Goal: Transaction & Acquisition: Book appointment/travel/reservation

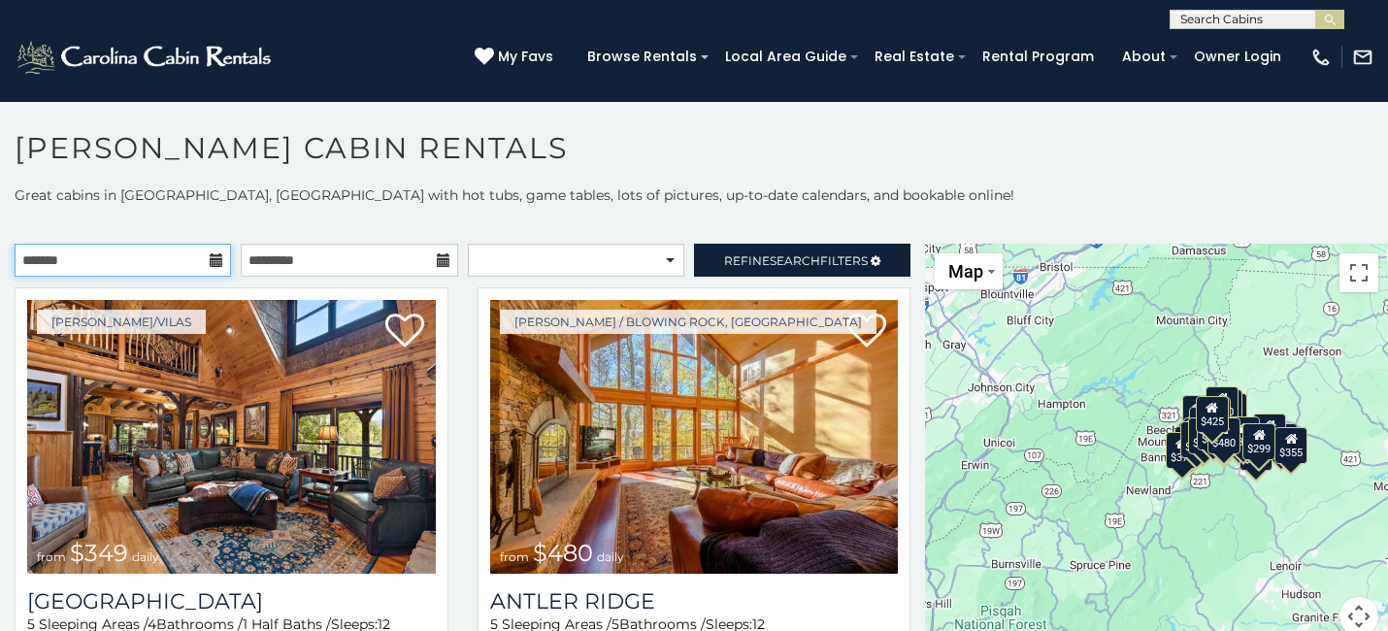
click at [189, 260] on input "text" at bounding box center [123, 260] width 216 height 33
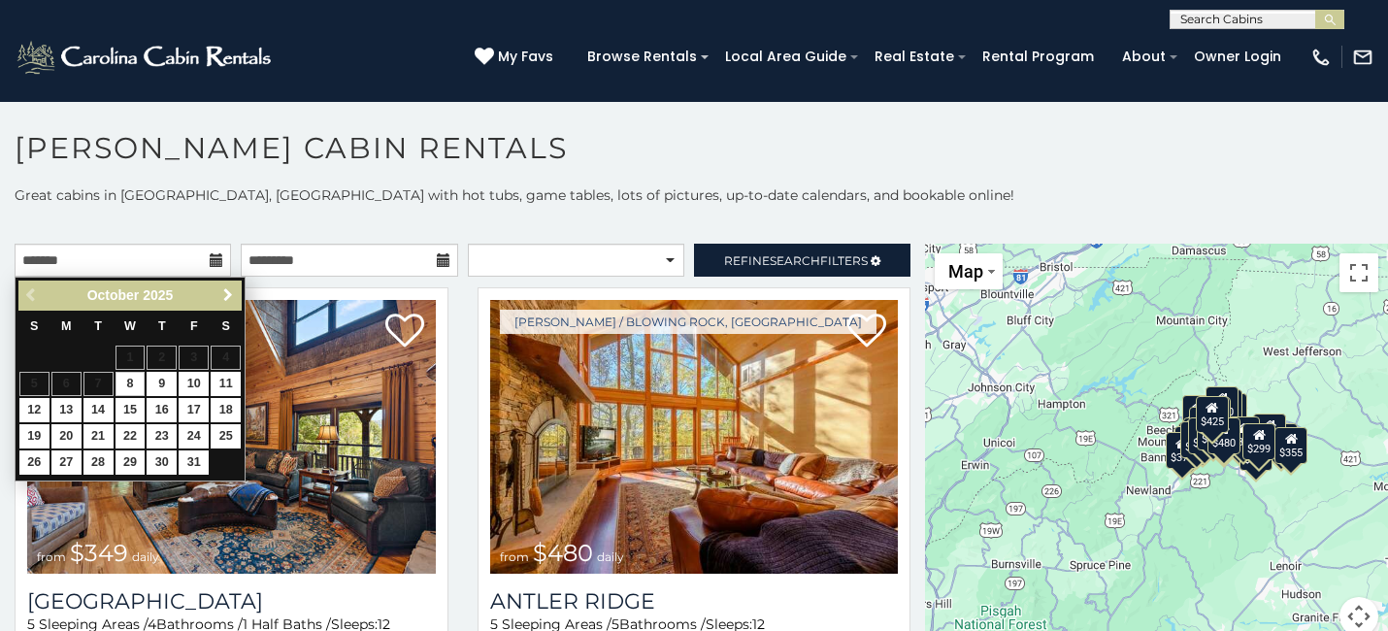
click at [228, 289] on span "Next" at bounding box center [228, 295] width 16 height 16
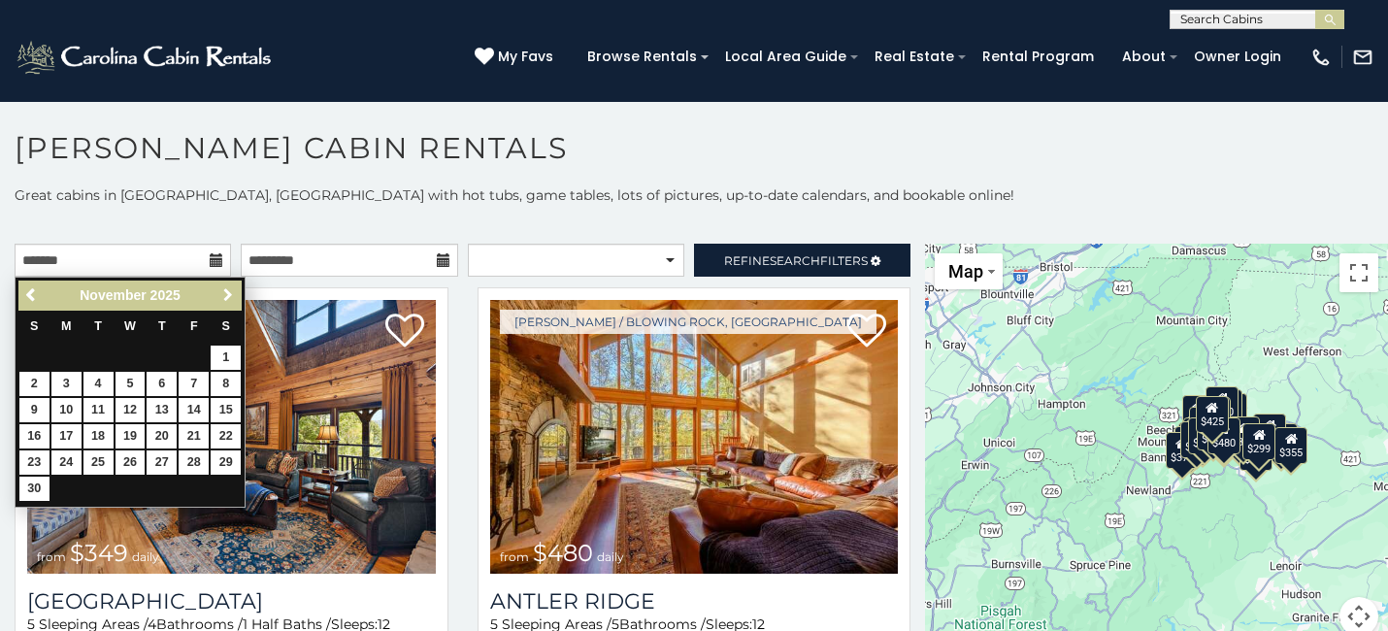
click at [228, 289] on span "Next" at bounding box center [228, 295] width 16 height 16
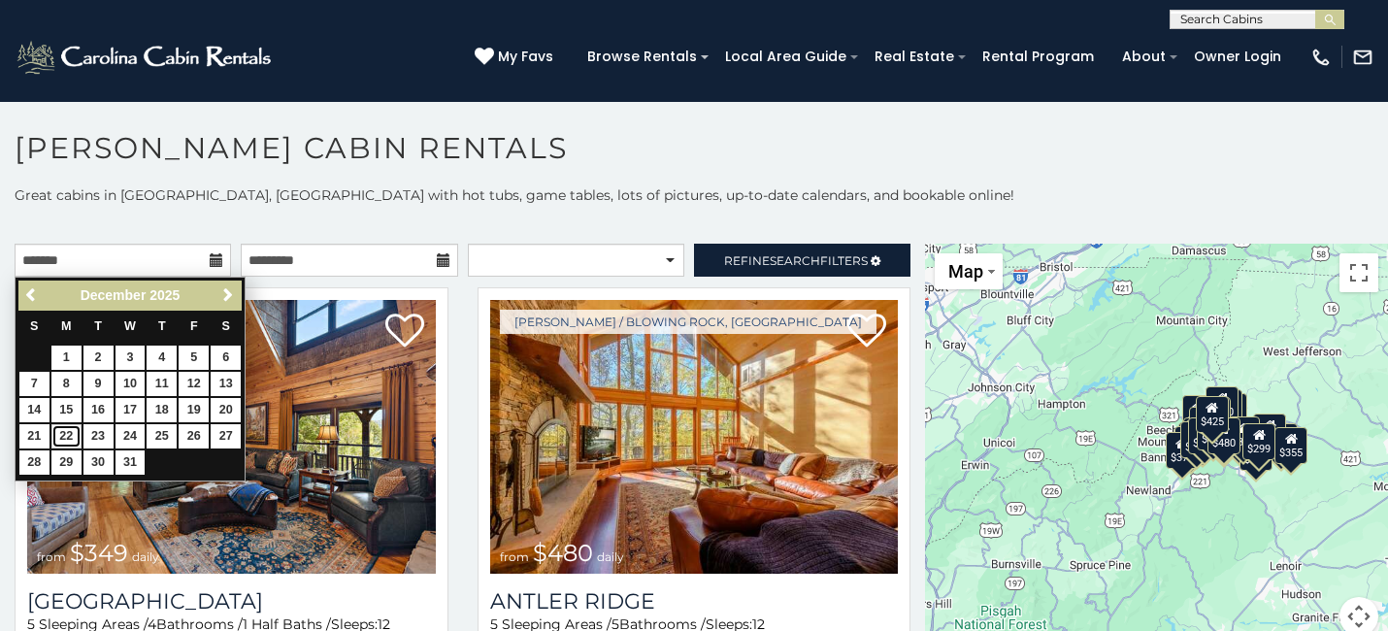
click at [66, 427] on link "22" at bounding box center [66, 436] width 30 height 24
type input "**********"
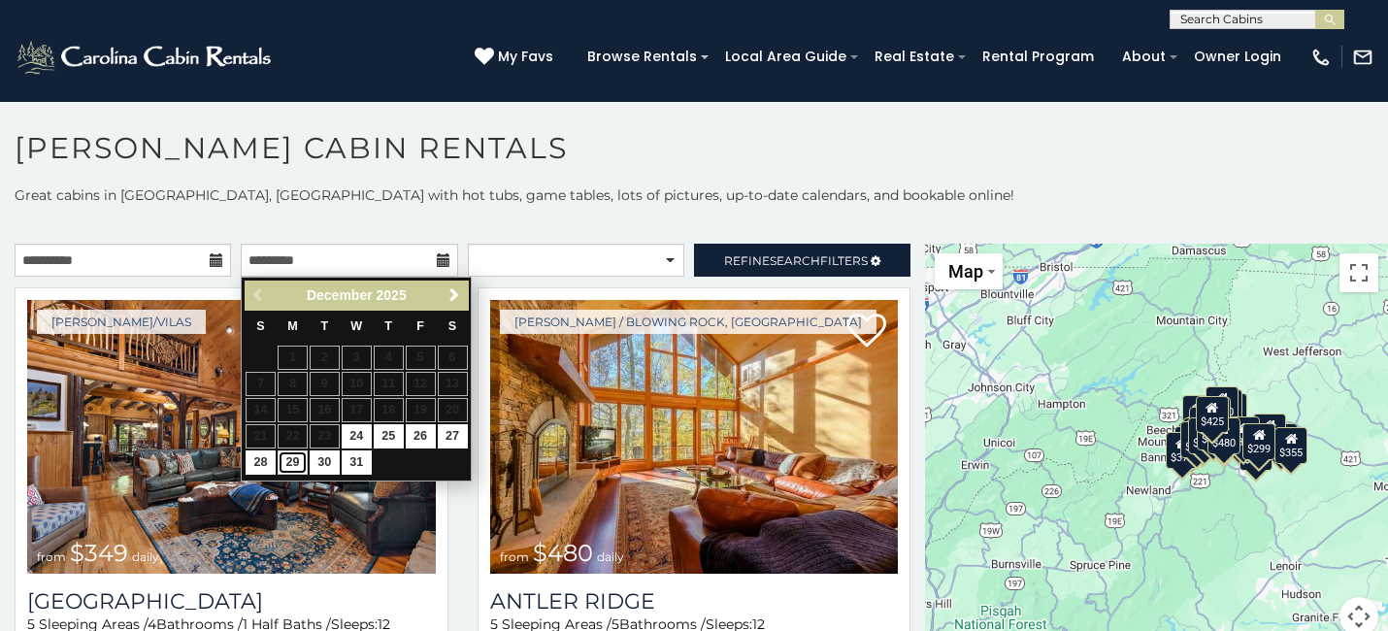
click at [290, 458] on link "29" at bounding box center [293, 462] width 30 height 24
type input "**********"
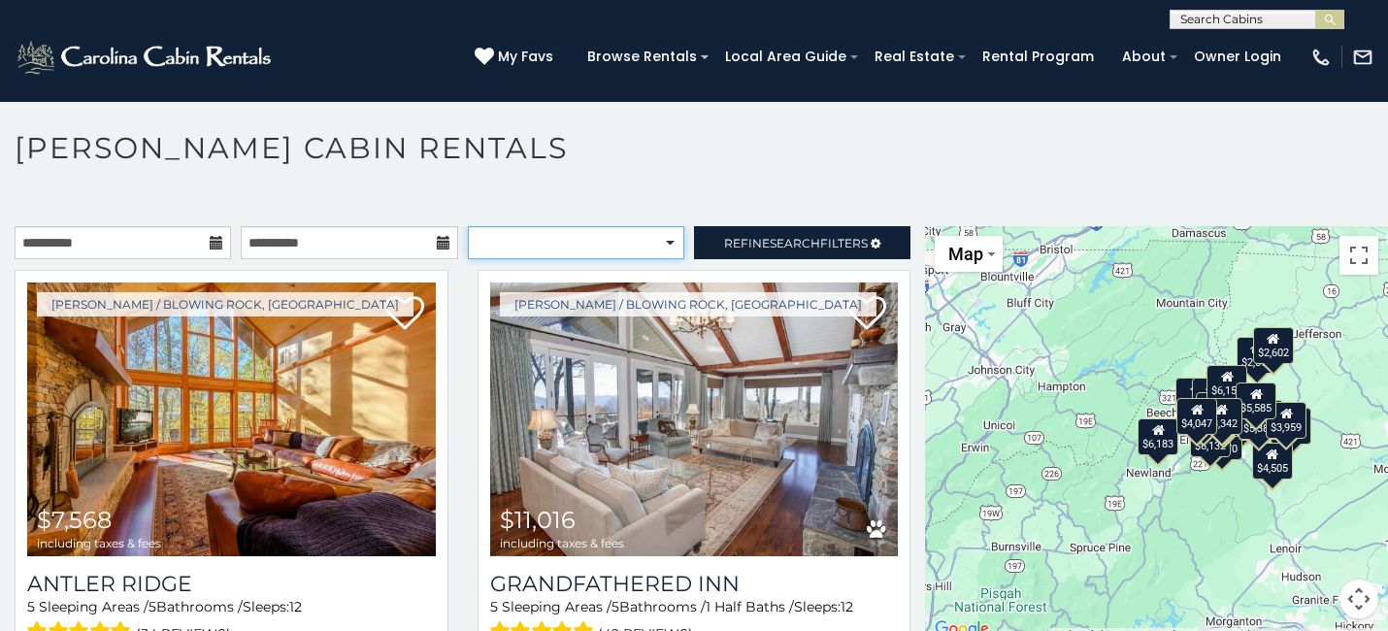
click at [669, 234] on select "**********" at bounding box center [576, 242] width 216 height 33
select select "*********"
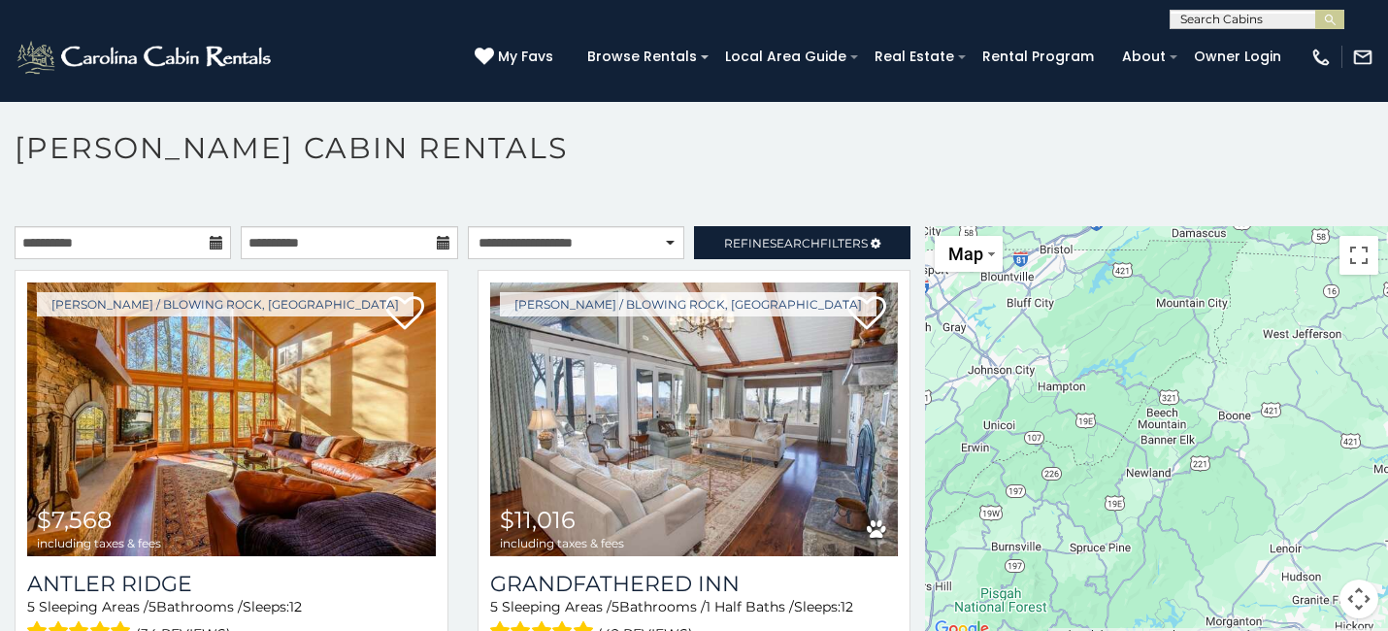
click at [461, 463] on div "Boone / Blowing Rock, NC $7,568 including taxes & fees Antler Ridge 5 Sleeping …" at bounding box center [231, 492] width 463 height 445
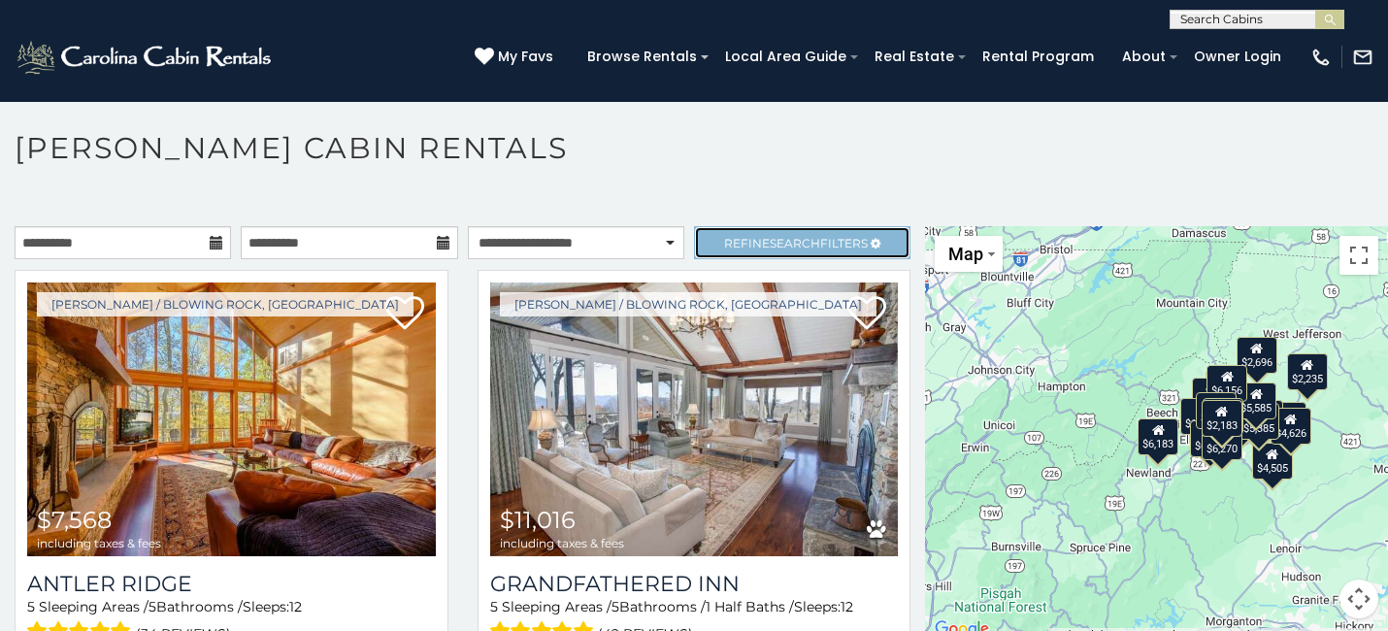
click at [800, 236] on span "Search" at bounding box center [795, 243] width 50 height 15
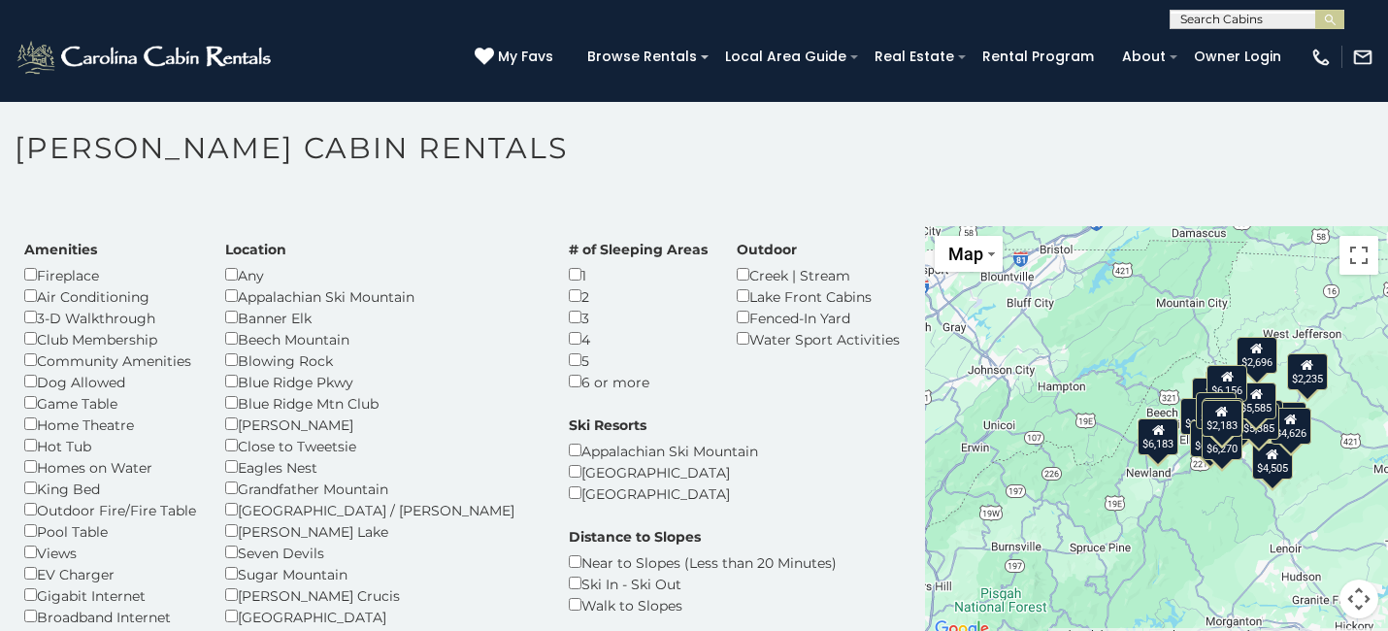
scroll to position [45, 0]
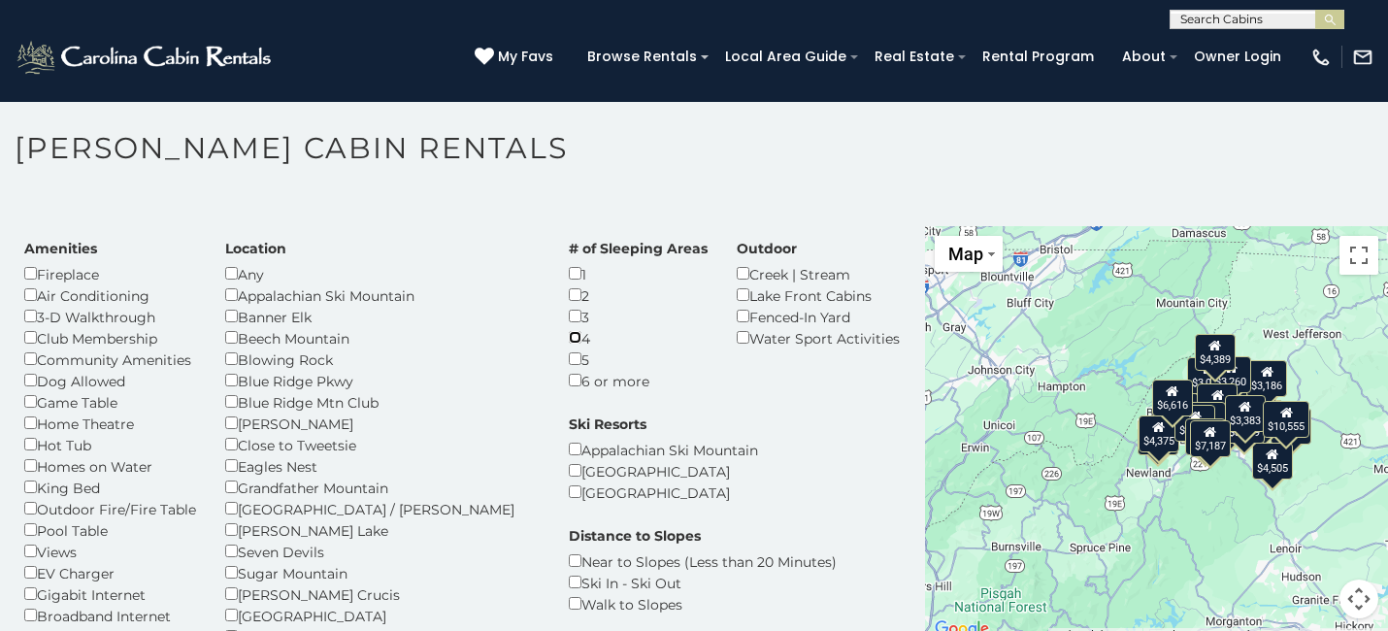
scroll to position [13, 0]
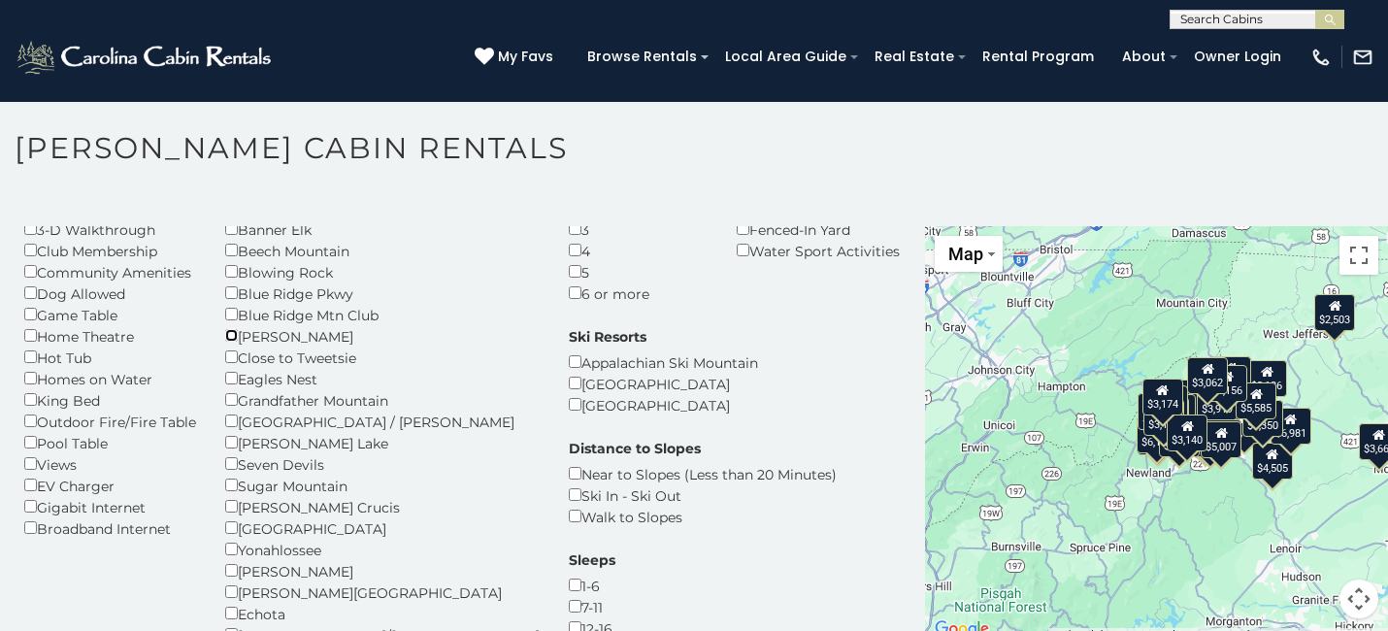
scroll to position [126, 0]
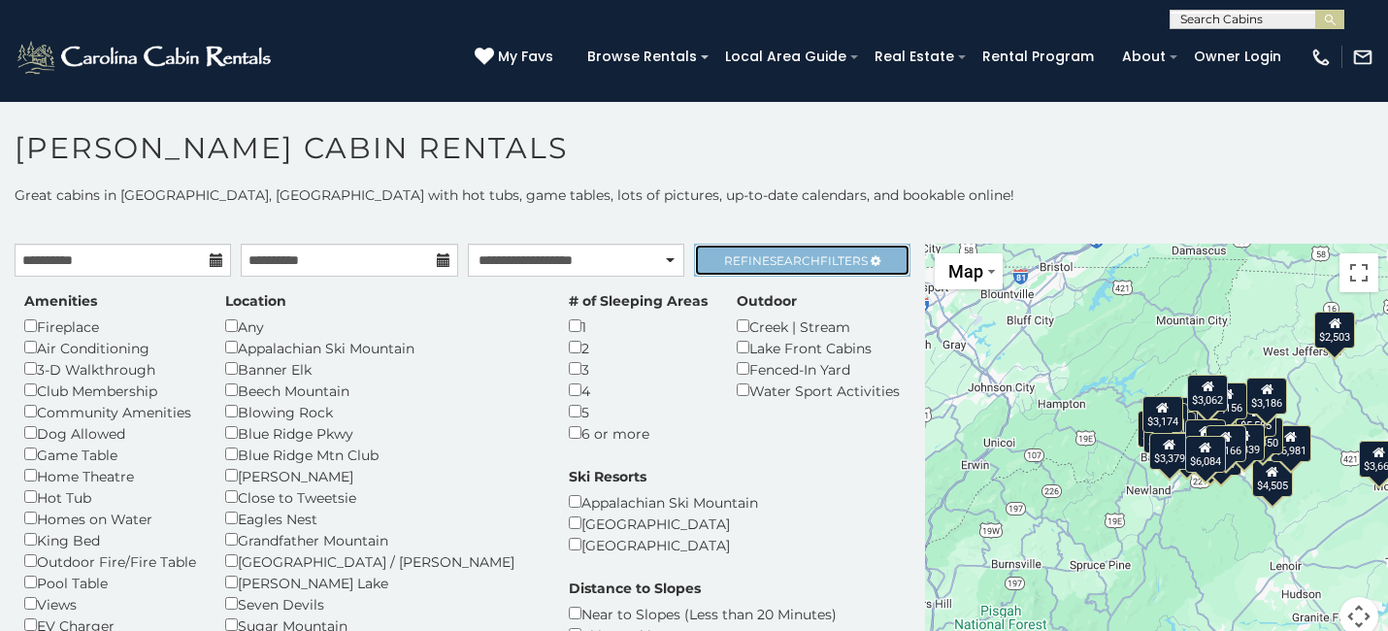
click at [809, 261] on span "Search" at bounding box center [795, 260] width 50 height 15
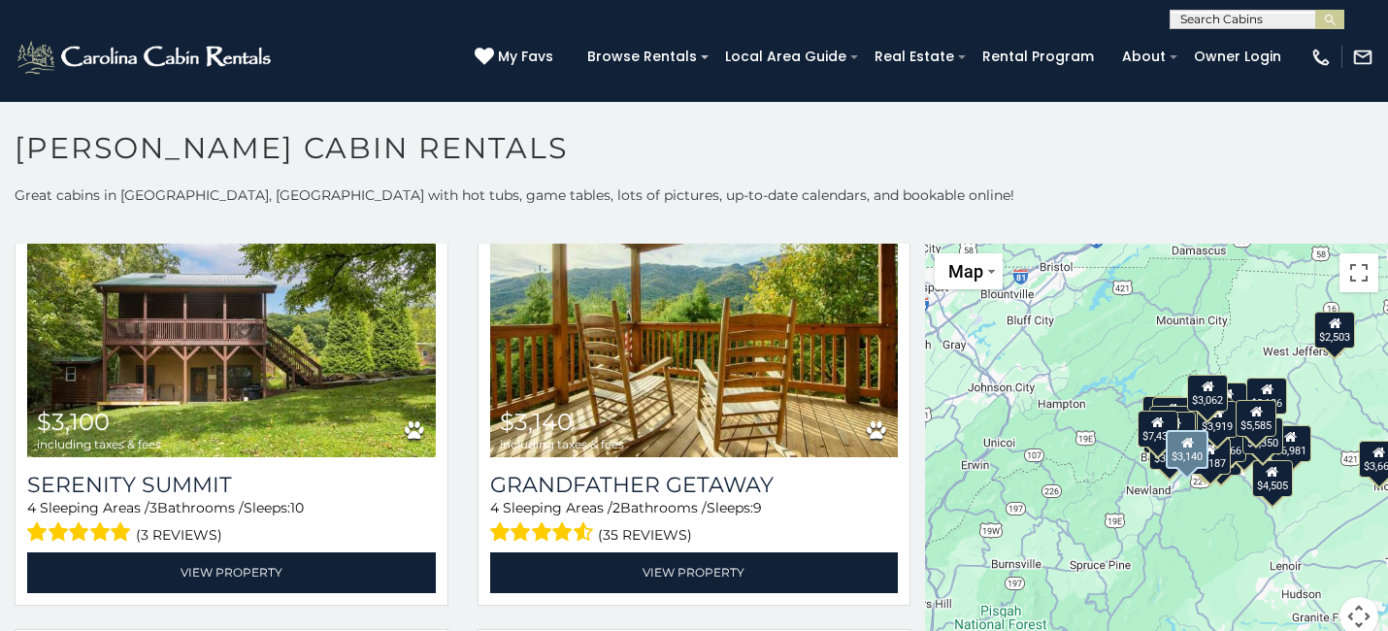
scroll to position [5140, 0]
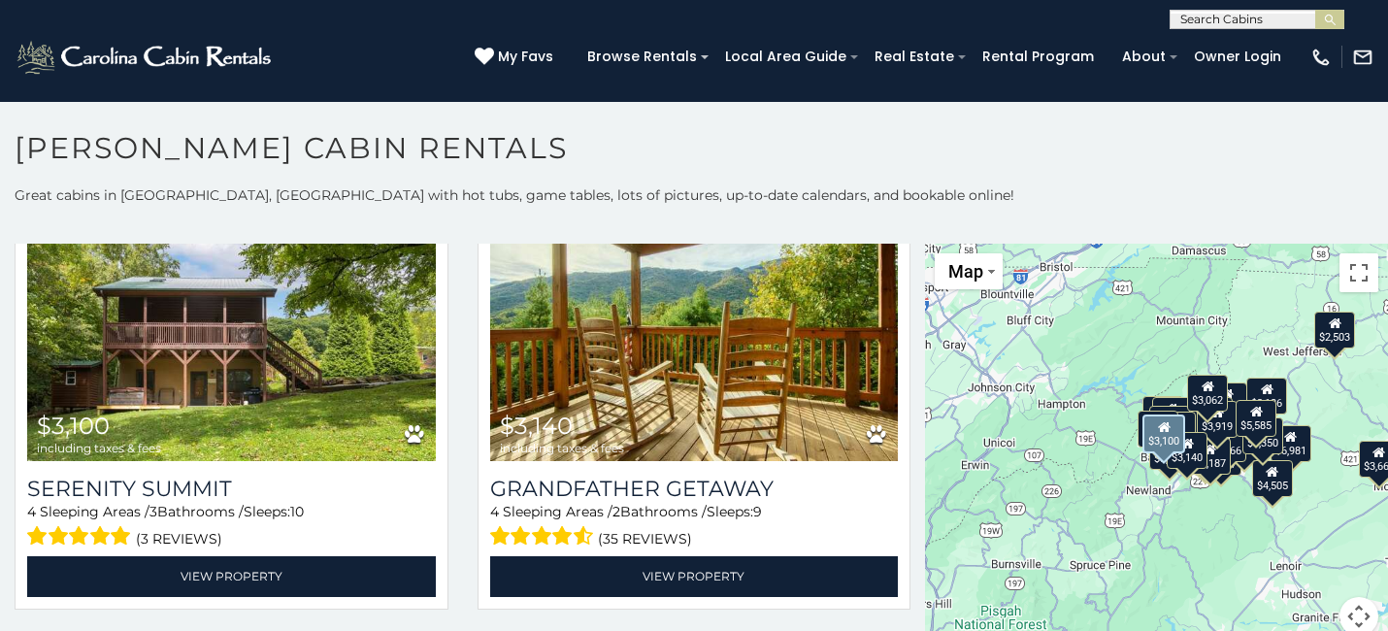
click at [460, 468] on div "Banner Elk/Elk Park $3,100 including taxes & fees Serenity Summit 4 Sleeping Ar…" at bounding box center [231, 398] width 463 height 445
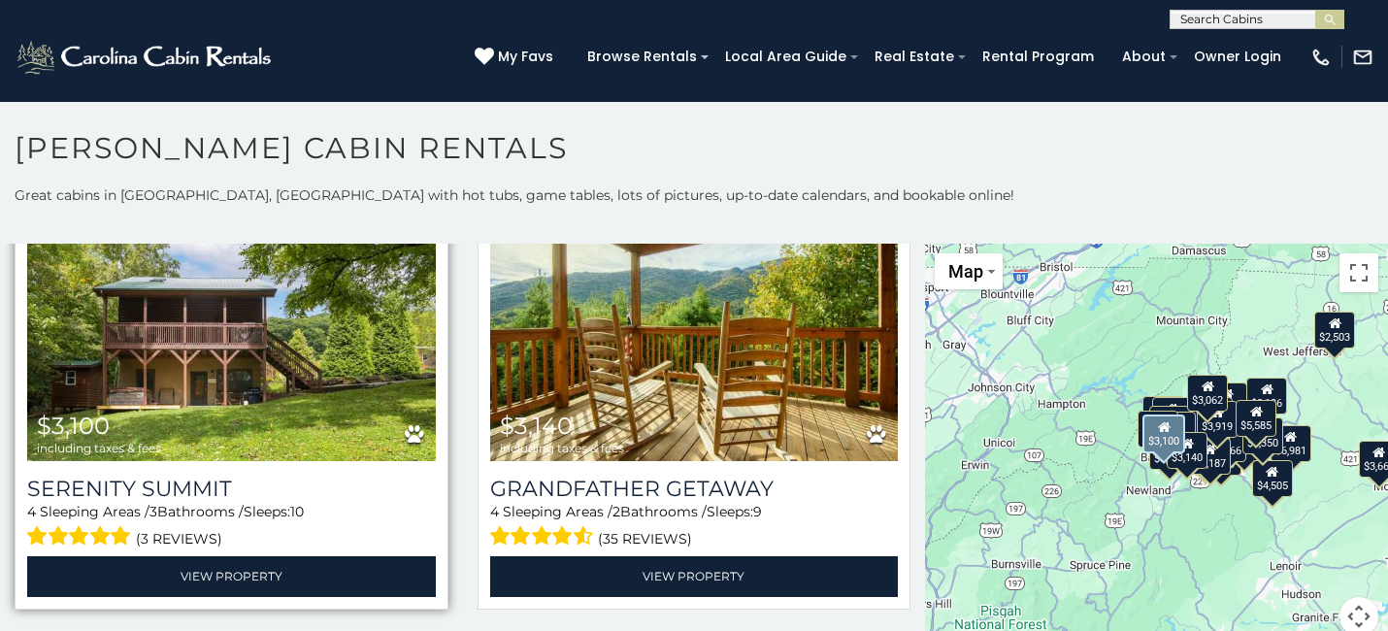
click at [269, 402] on img at bounding box center [231, 325] width 409 height 274
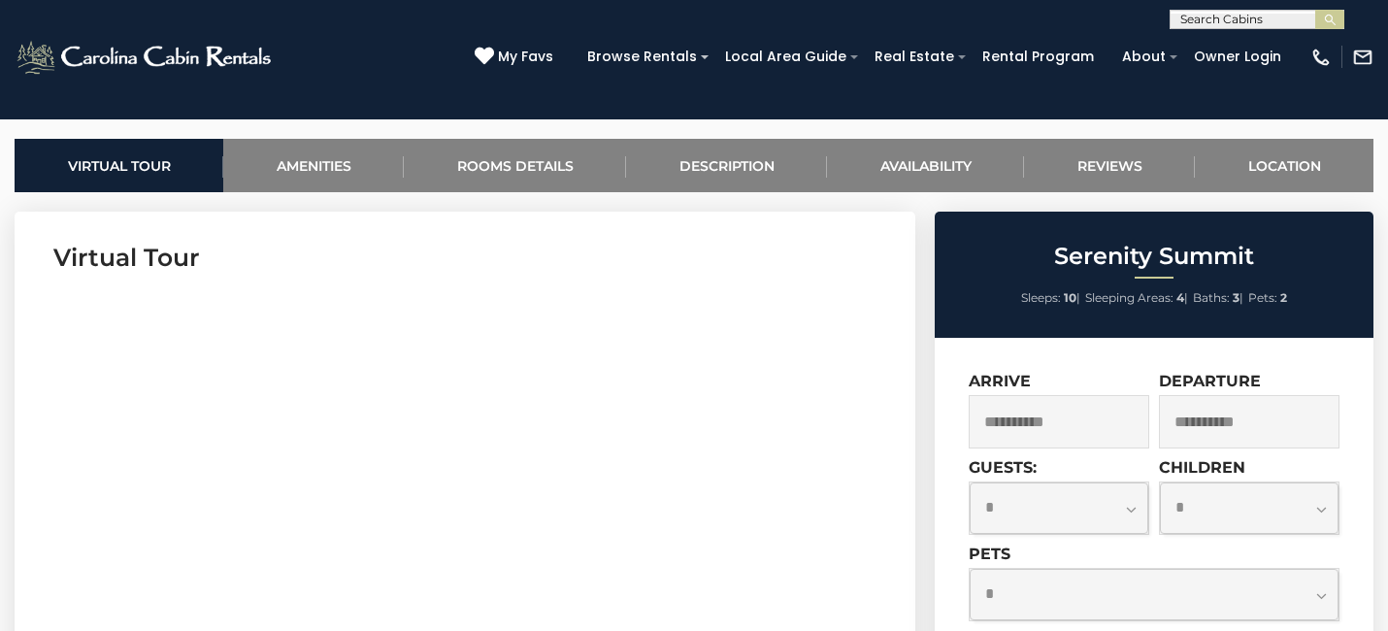
scroll to position [659, 0]
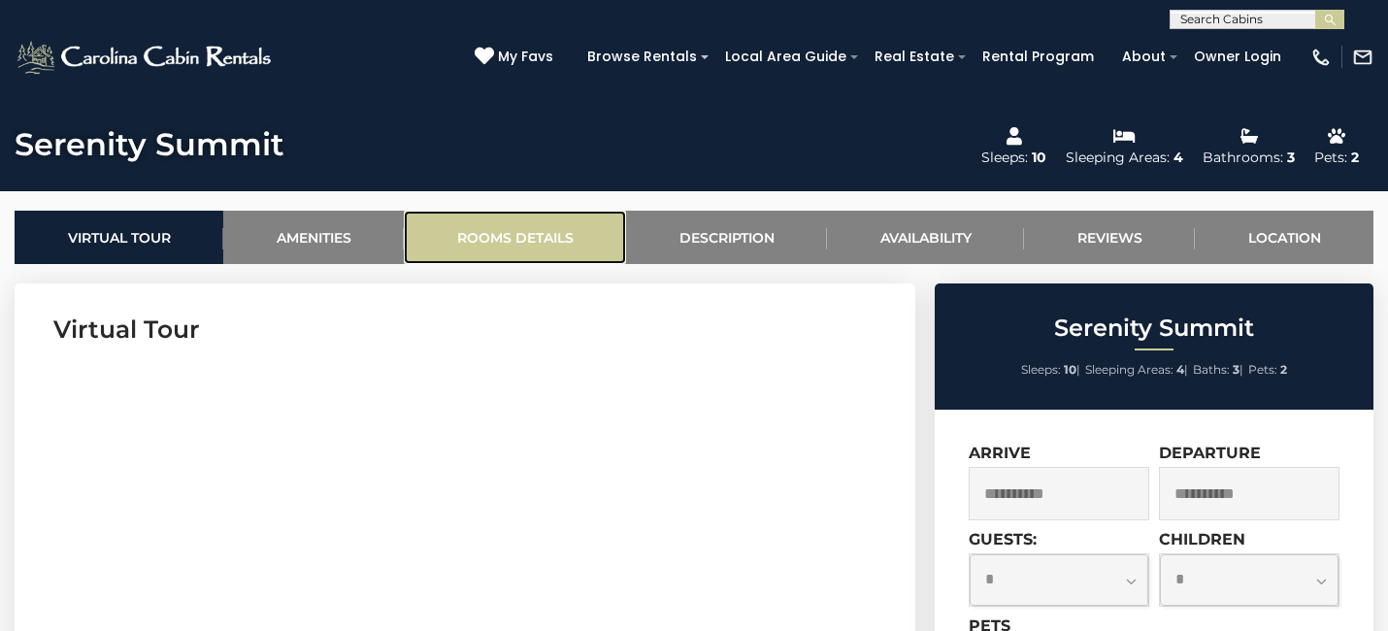
click at [504, 234] on link "Rooms Details" at bounding box center [515, 237] width 222 height 53
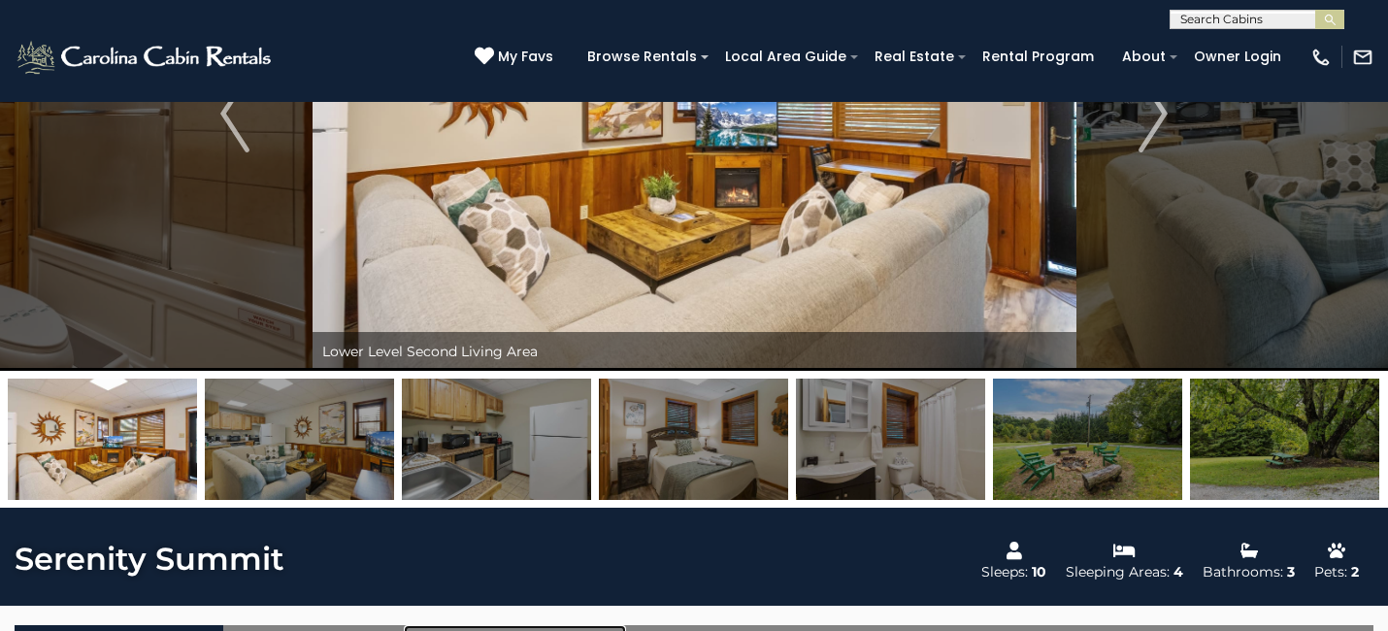
scroll to position [0, 0]
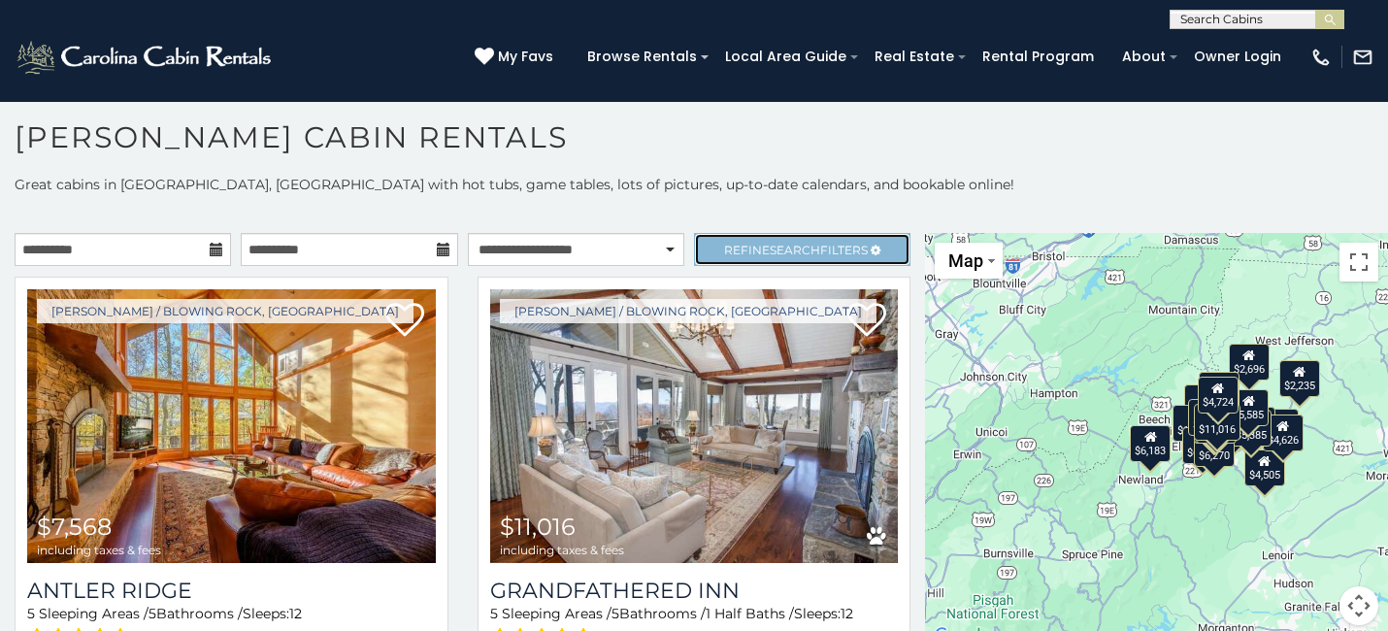
click at [841, 245] on span "Refine Search Filters" at bounding box center [796, 250] width 144 height 15
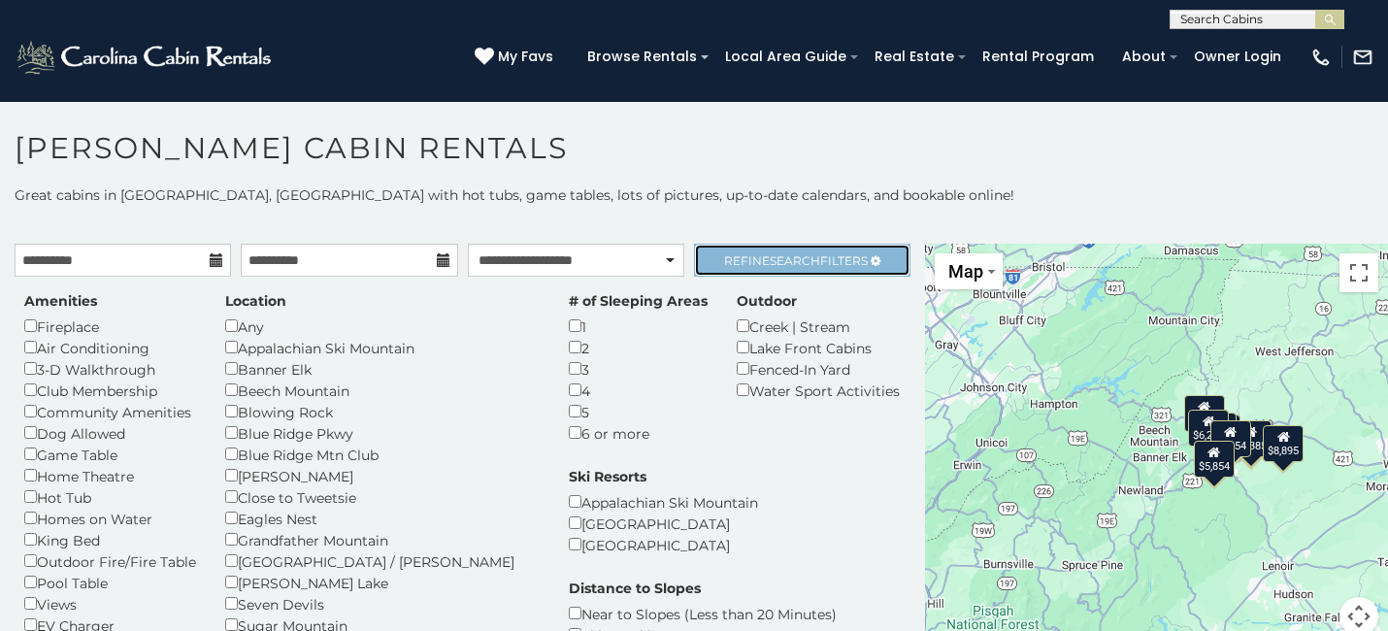
click at [800, 257] on span "Search" at bounding box center [795, 260] width 50 height 15
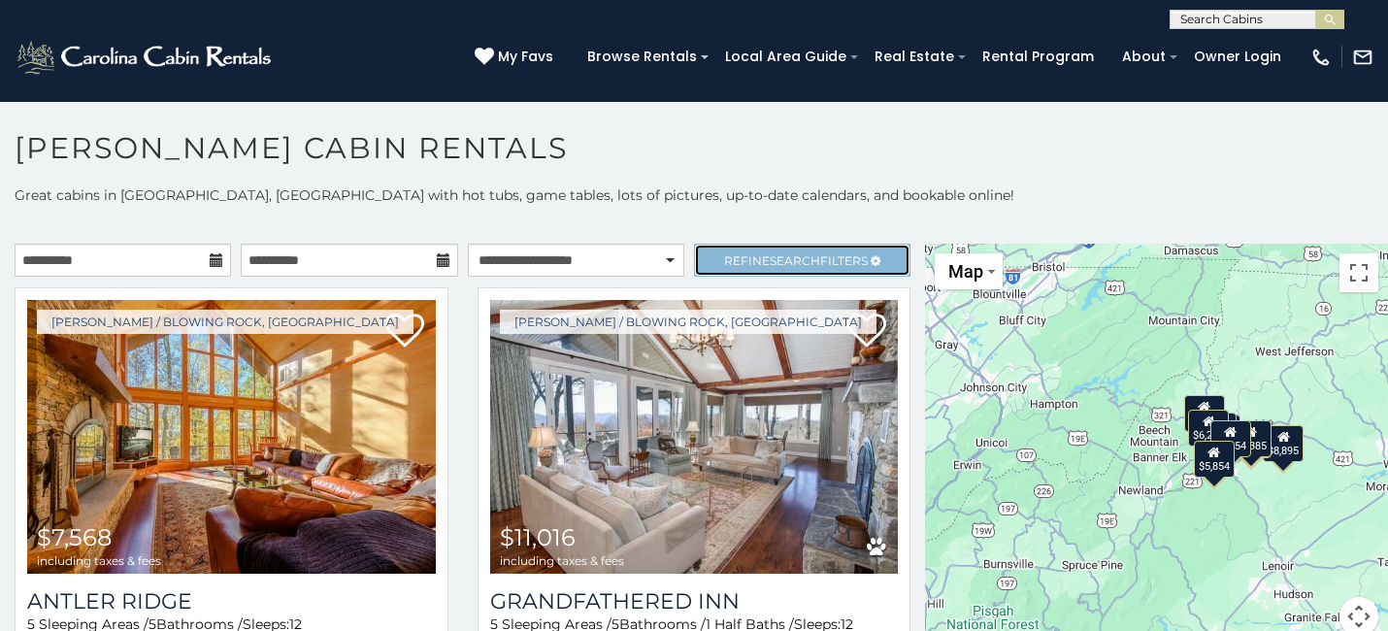
click at [775, 256] on span "Search" at bounding box center [795, 260] width 50 height 15
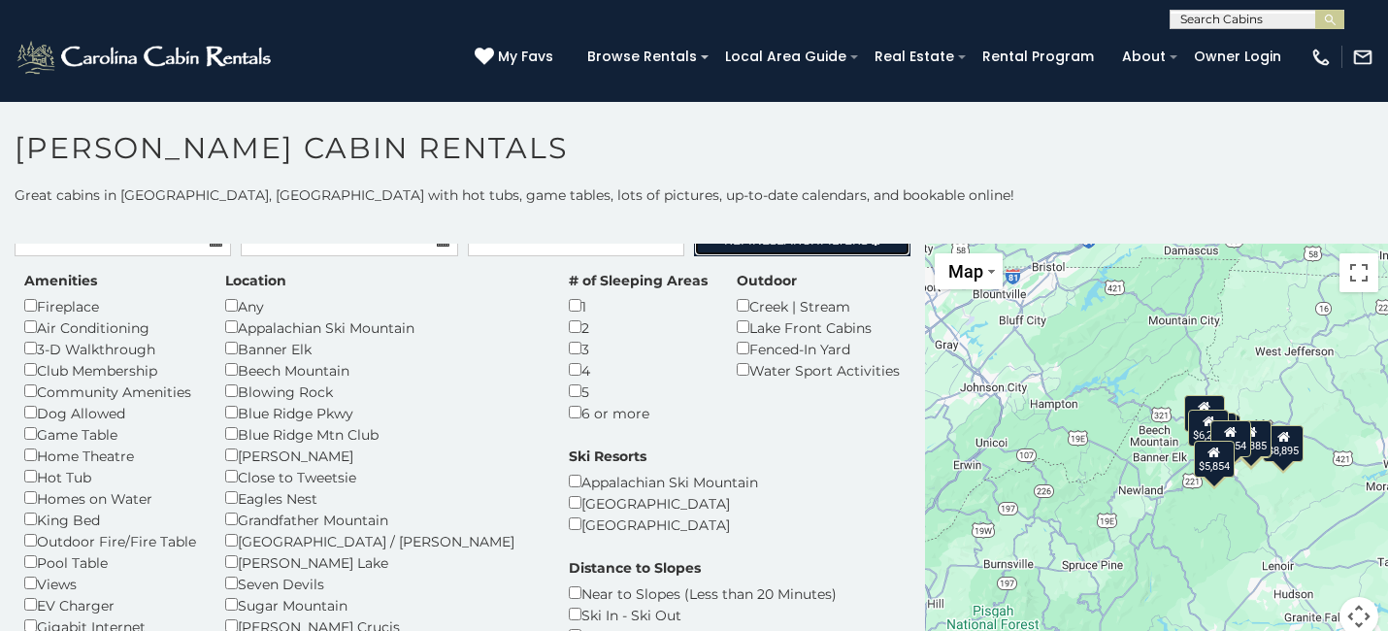
scroll to position [23, 0]
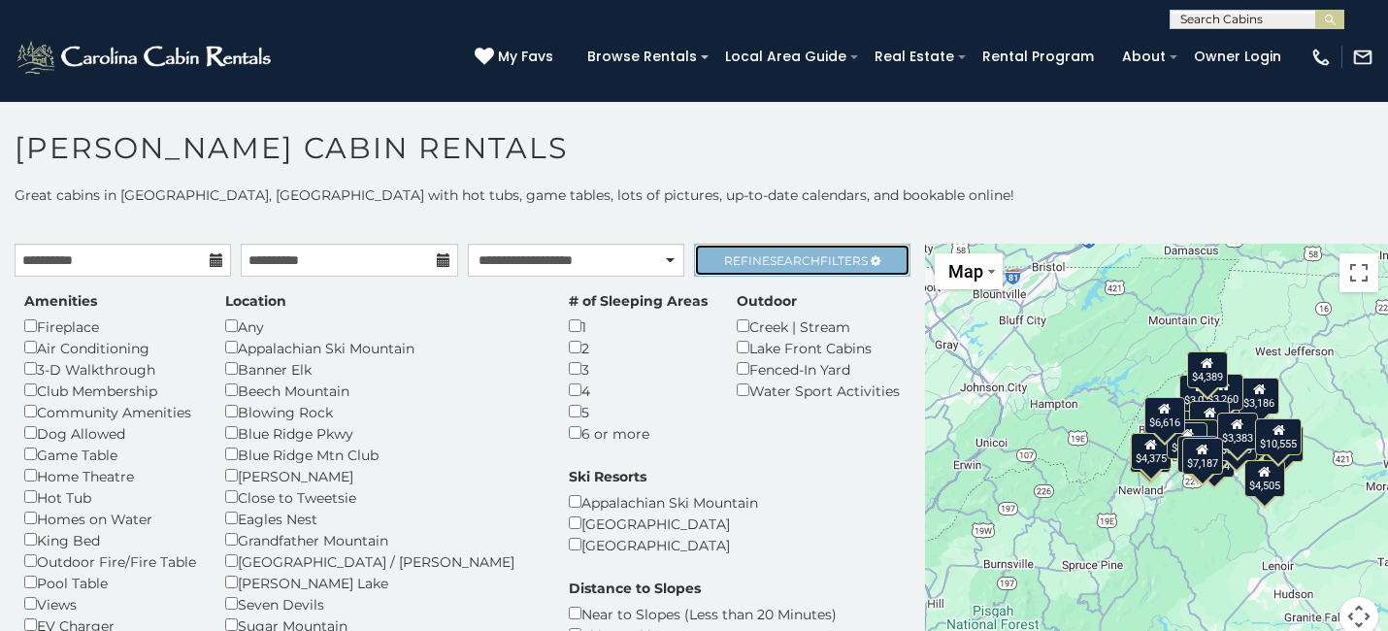
click at [788, 260] on span "Search" at bounding box center [795, 260] width 50 height 15
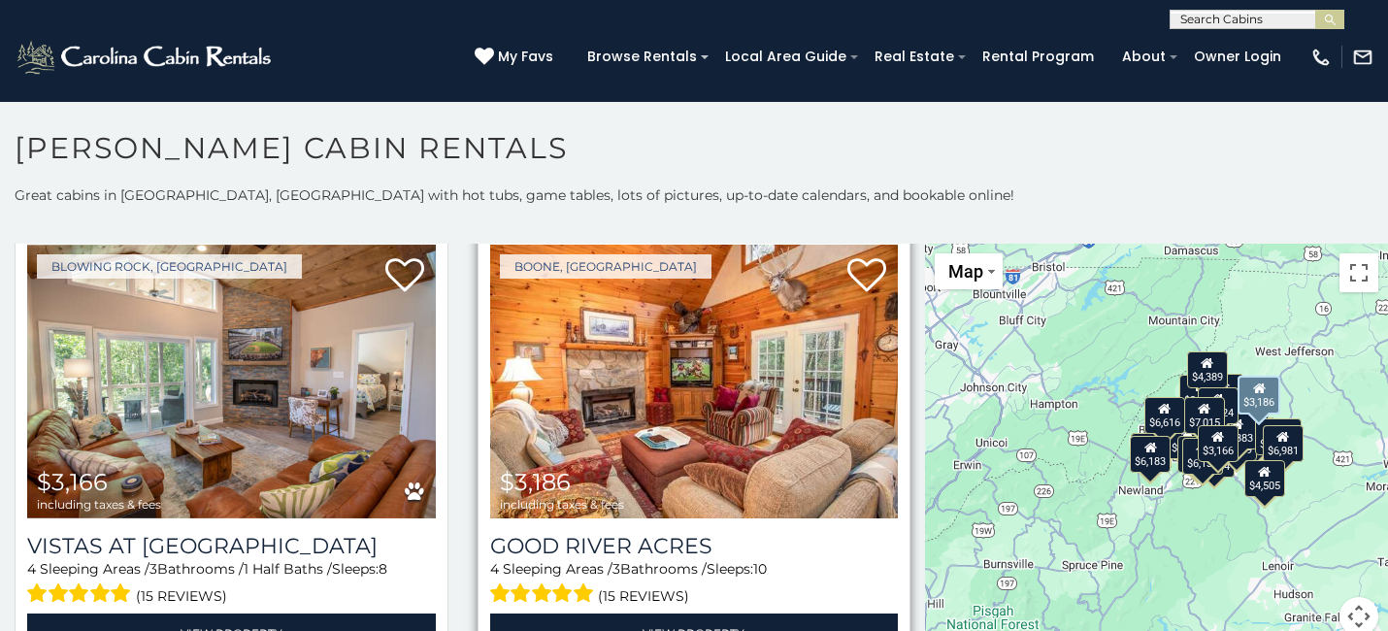
scroll to position [2352, 0]
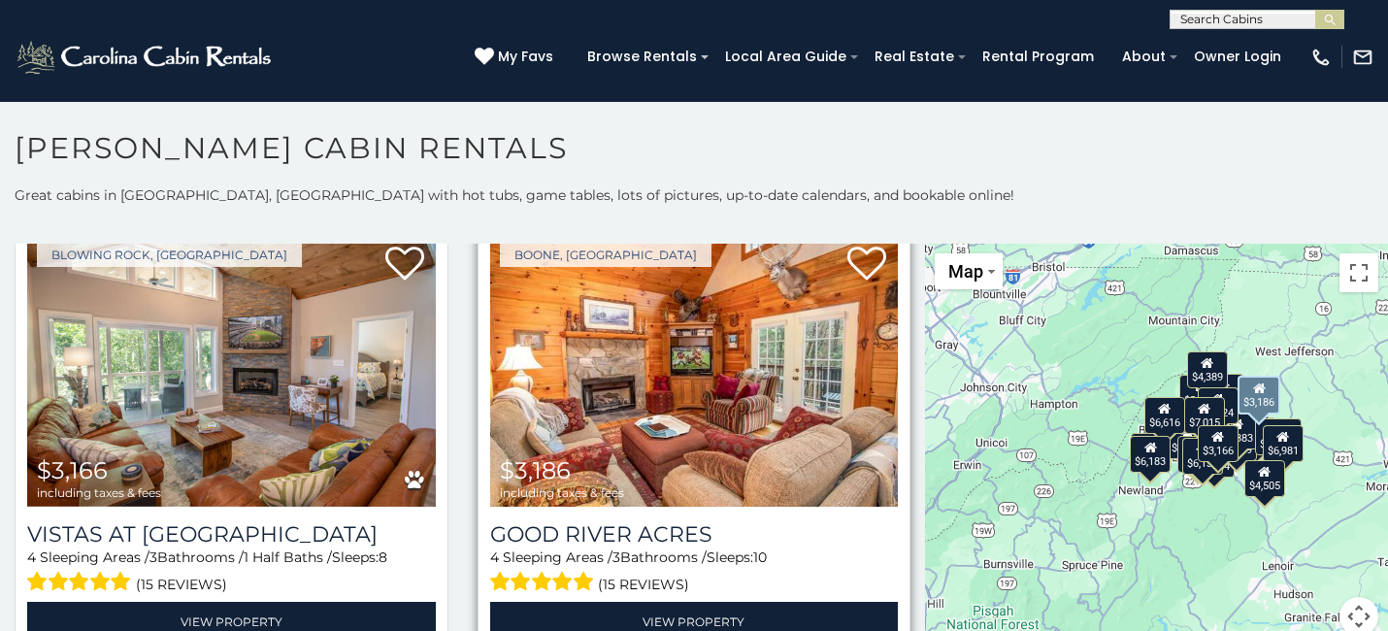
click at [710, 397] on img at bounding box center [694, 370] width 409 height 274
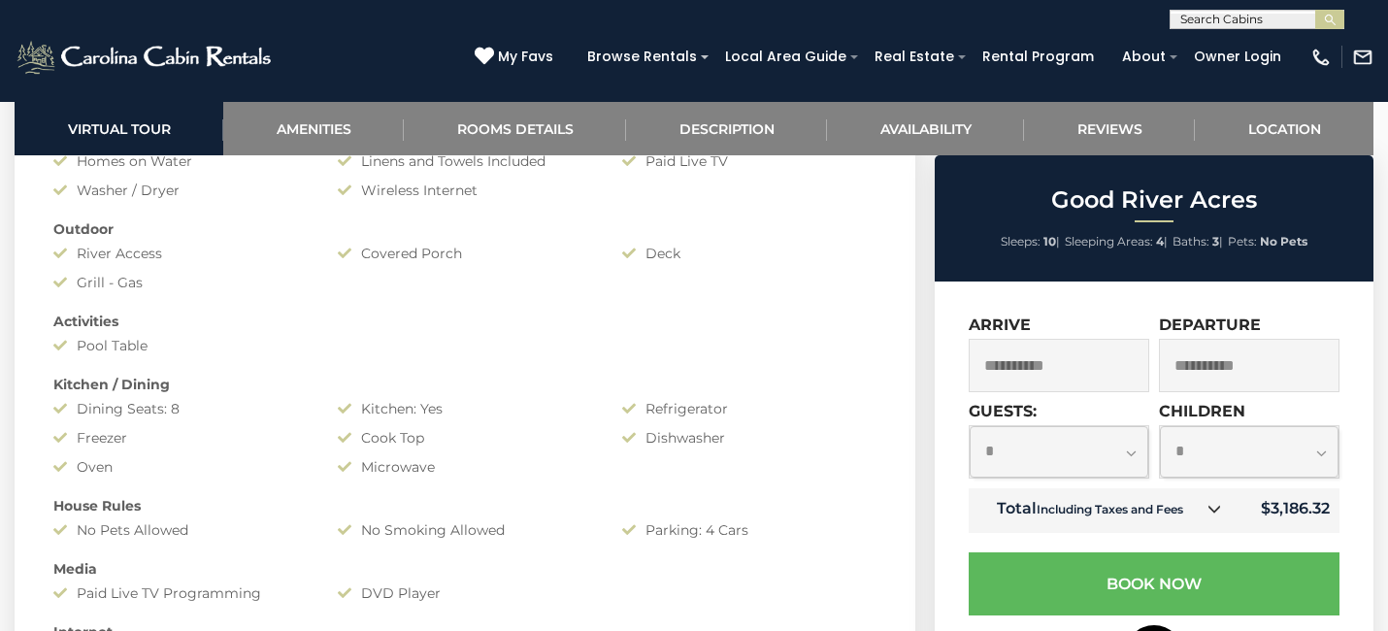
scroll to position [1574, 0]
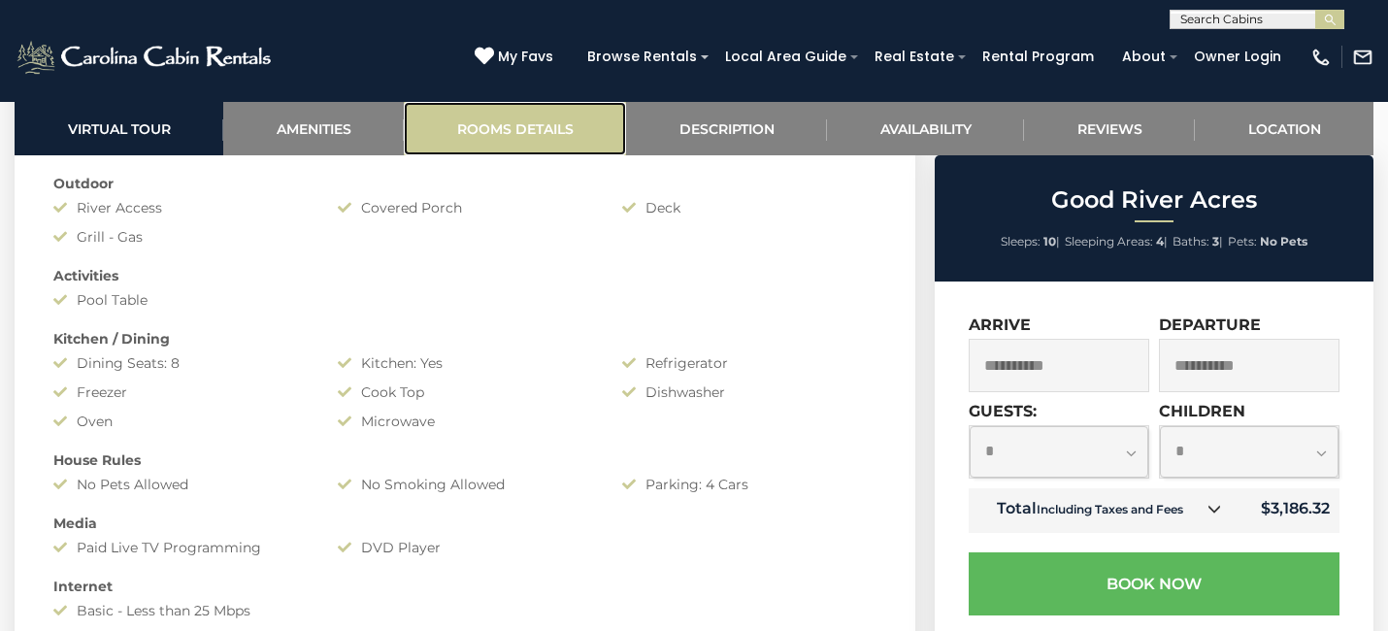
click at [518, 125] on link "Rooms Details" at bounding box center [515, 128] width 222 height 53
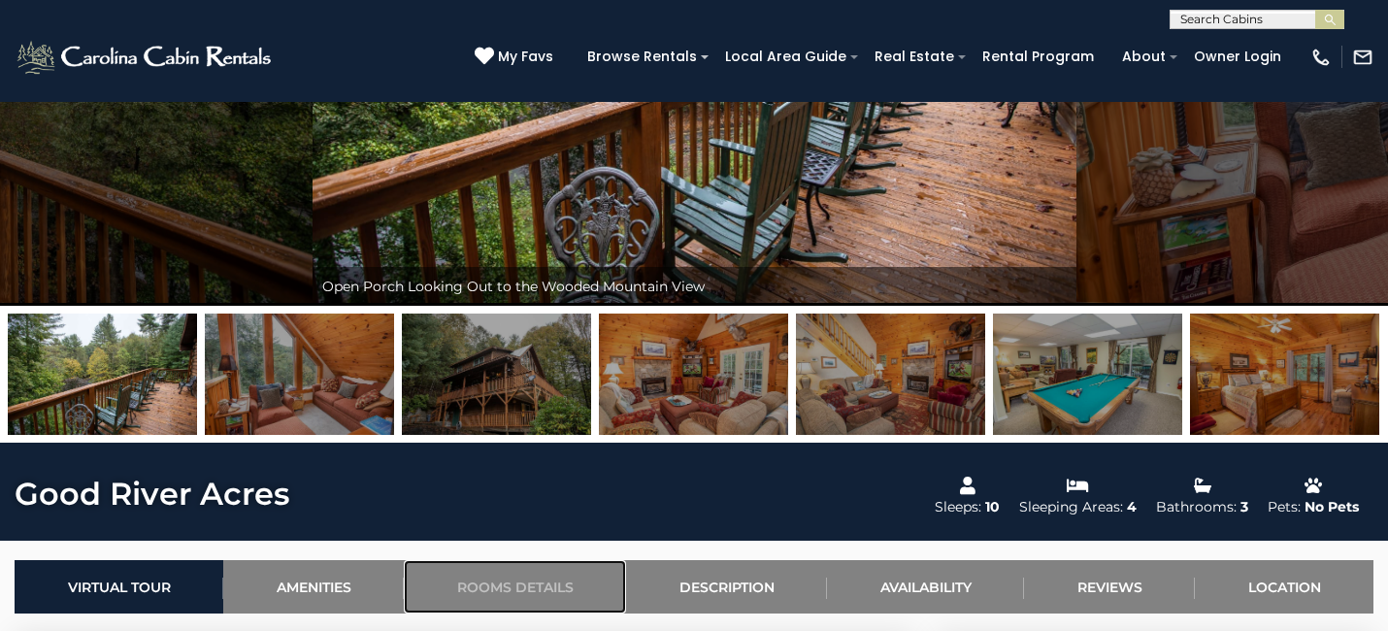
scroll to position [488, 0]
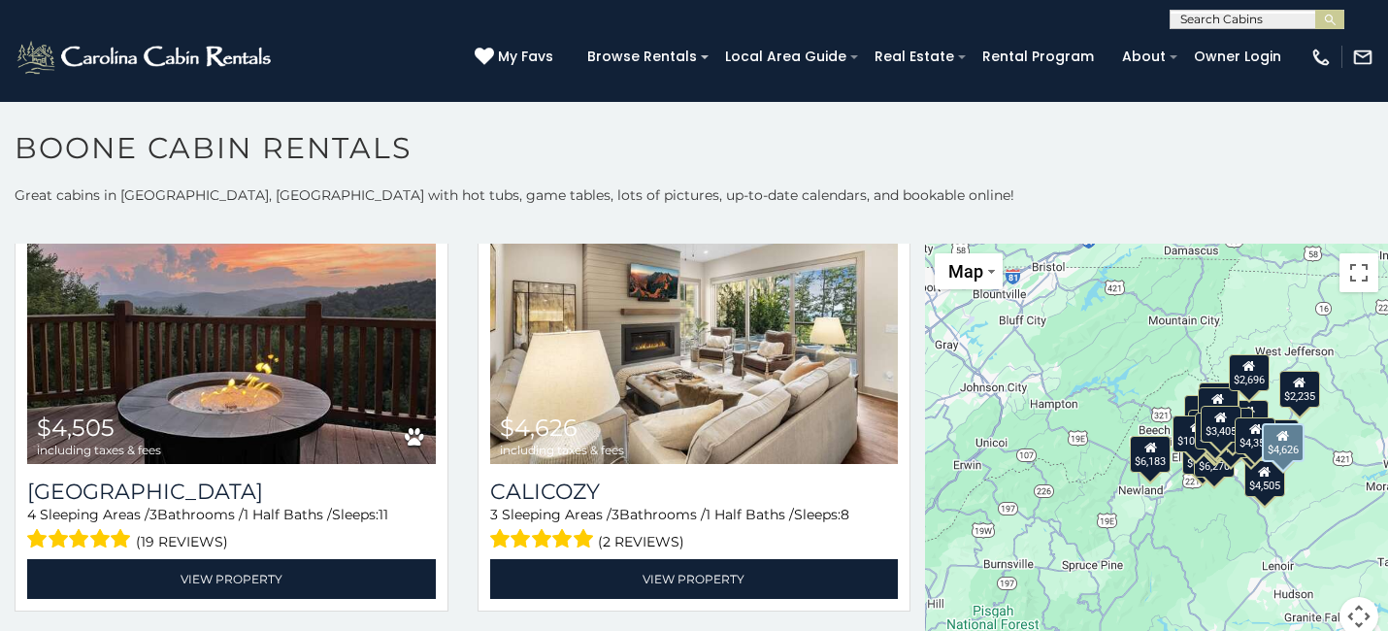
scroll to position [3771, 0]
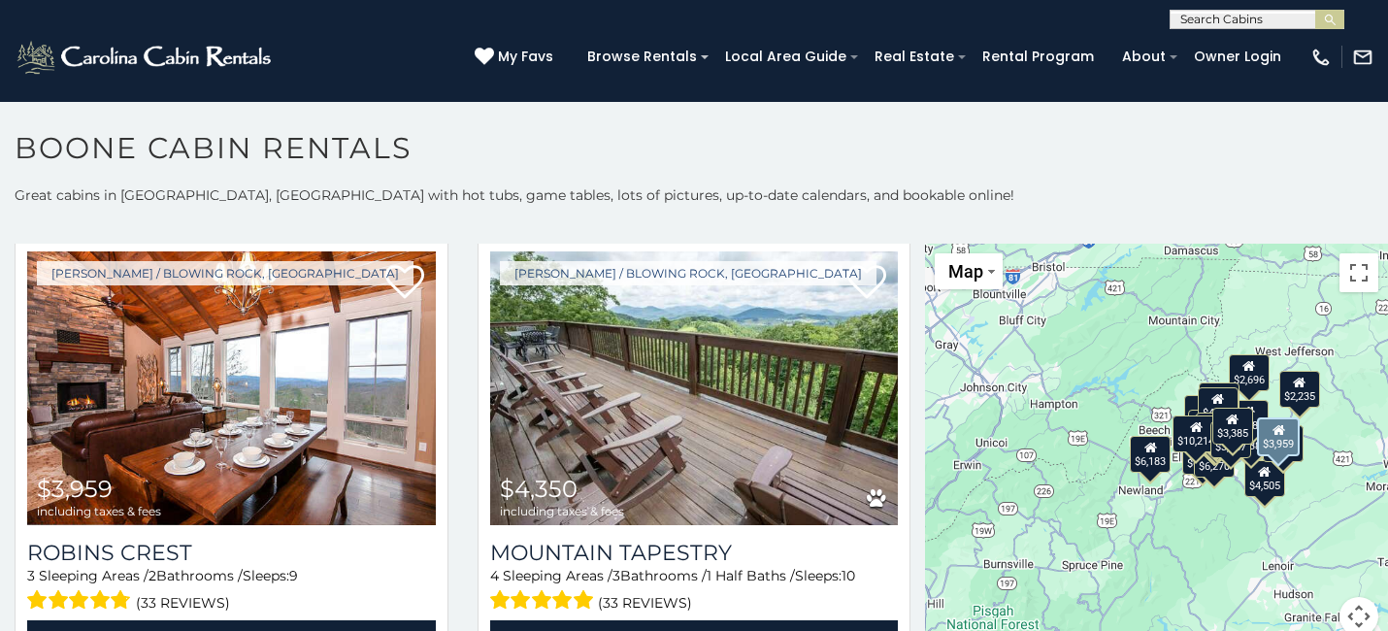
scroll to position [3271, 0]
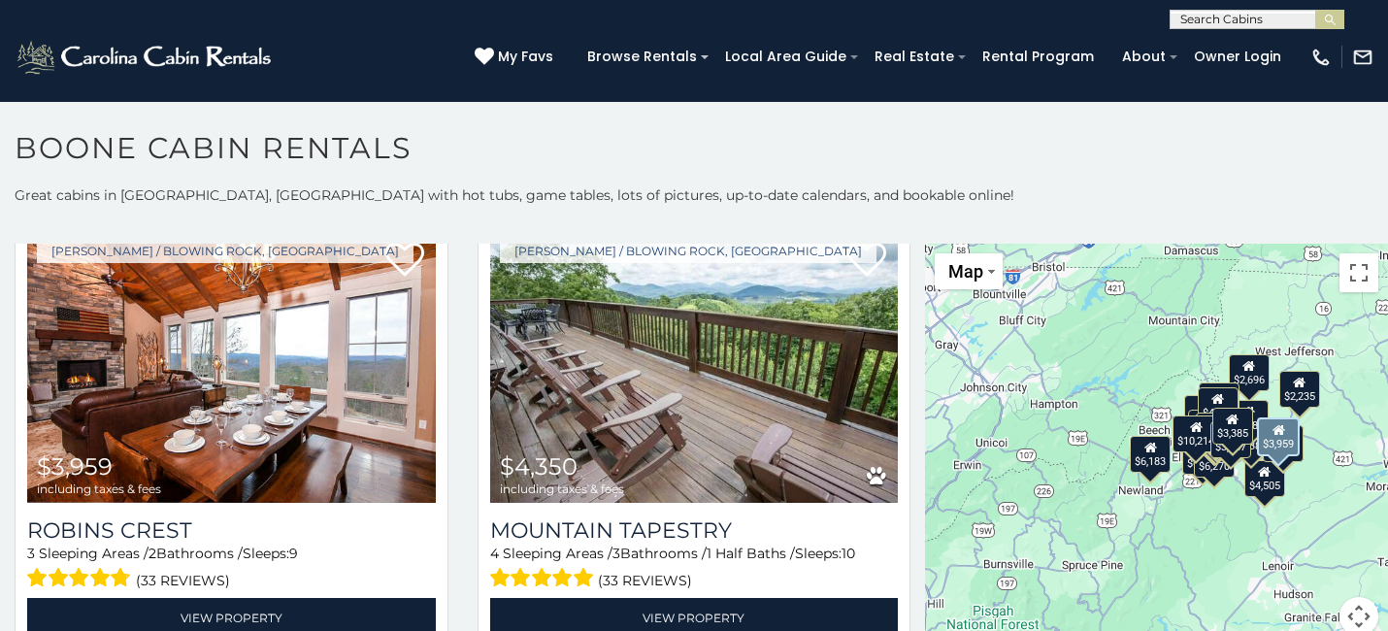
click at [459, 477] on div "[PERSON_NAME] / Blowing Rock, [GEOGRAPHIC_DATA] $3,959 including taxes & fees R…" at bounding box center [231, 438] width 463 height 445
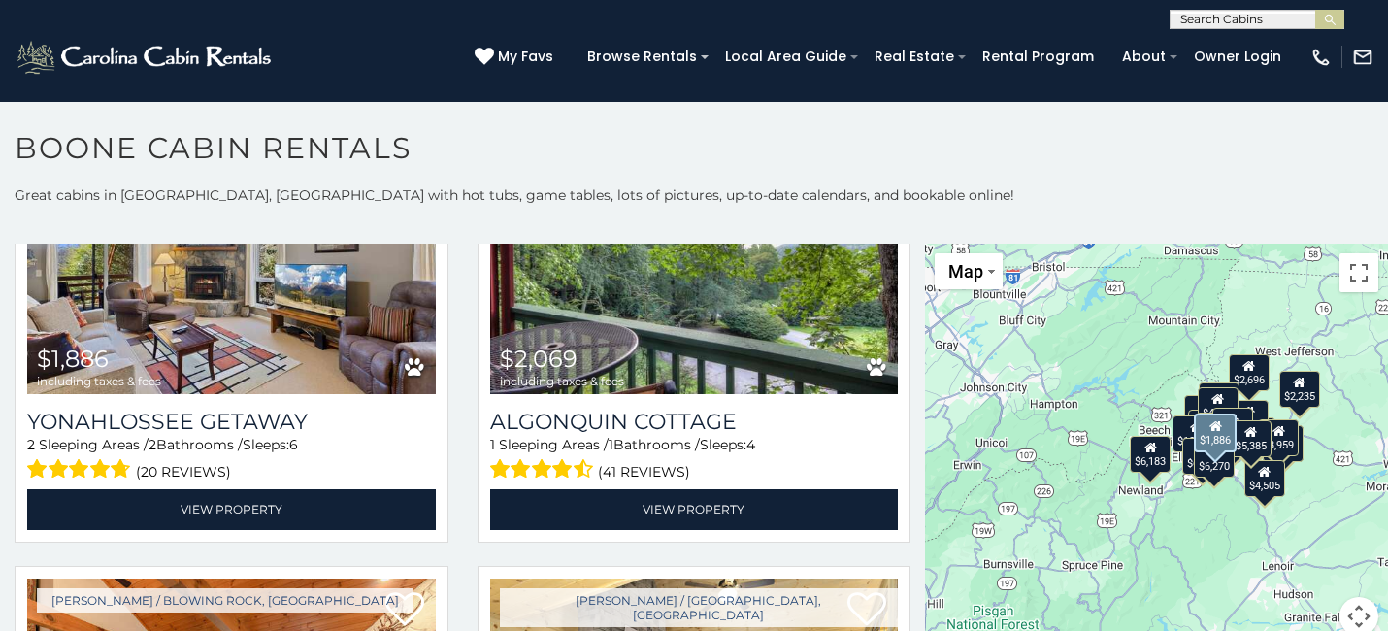
scroll to position [6126, 0]
